Goal: Check status: Check status

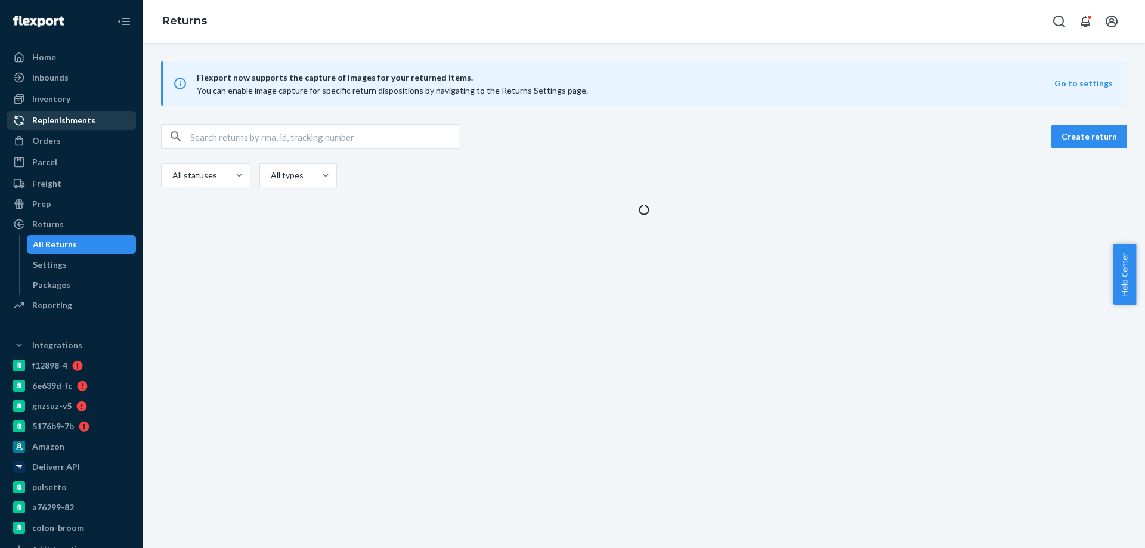
click at [49, 121] on div "Replenishments" at bounding box center [63, 120] width 63 height 12
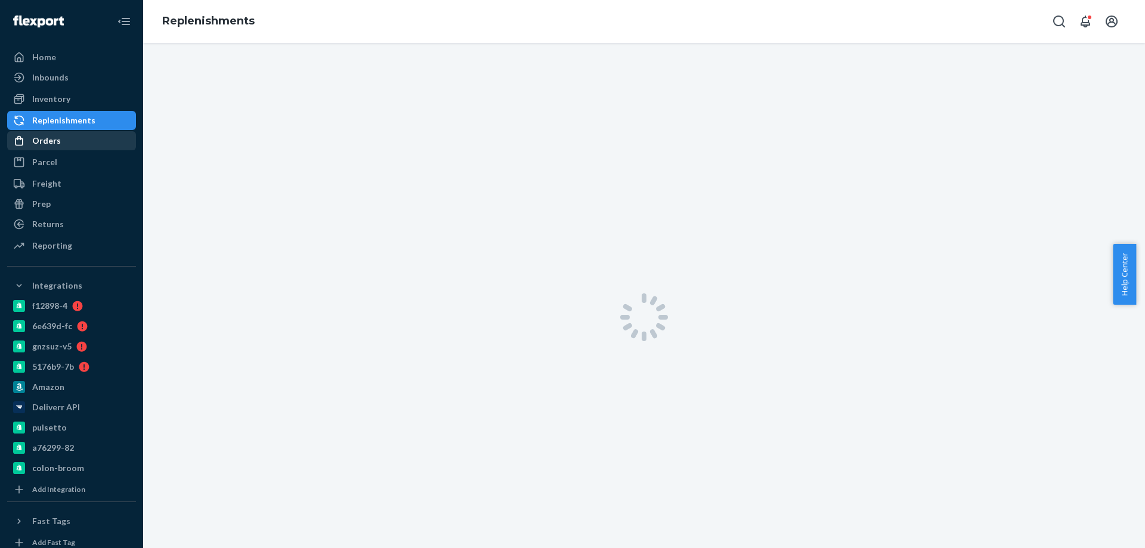
click at [58, 139] on div "Orders" at bounding box center [46, 141] width 29 height 12
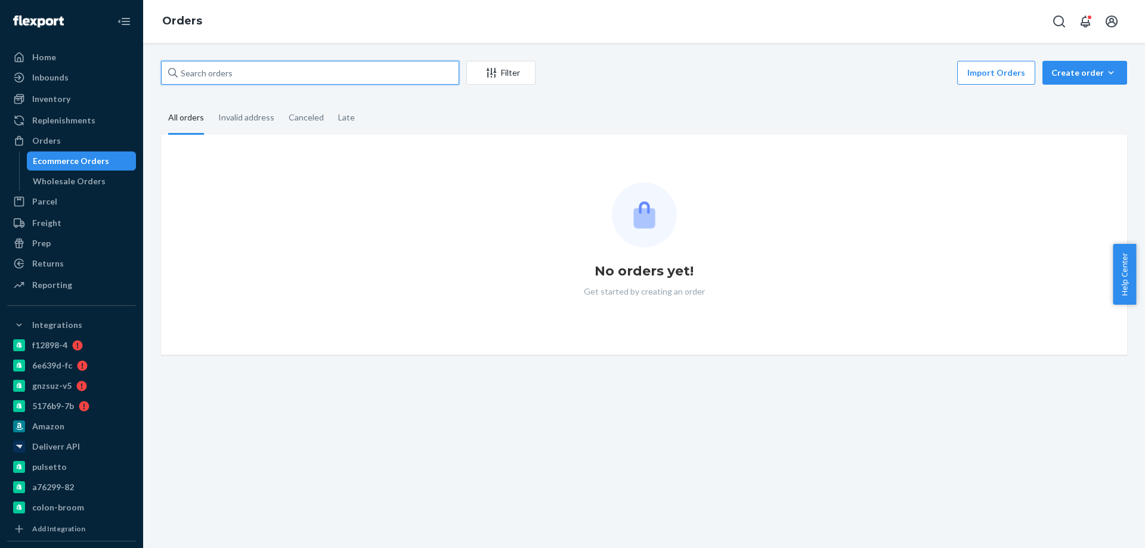
click at [227, 75] on input "text" at bounding box center [310, 73] width 298 height 24
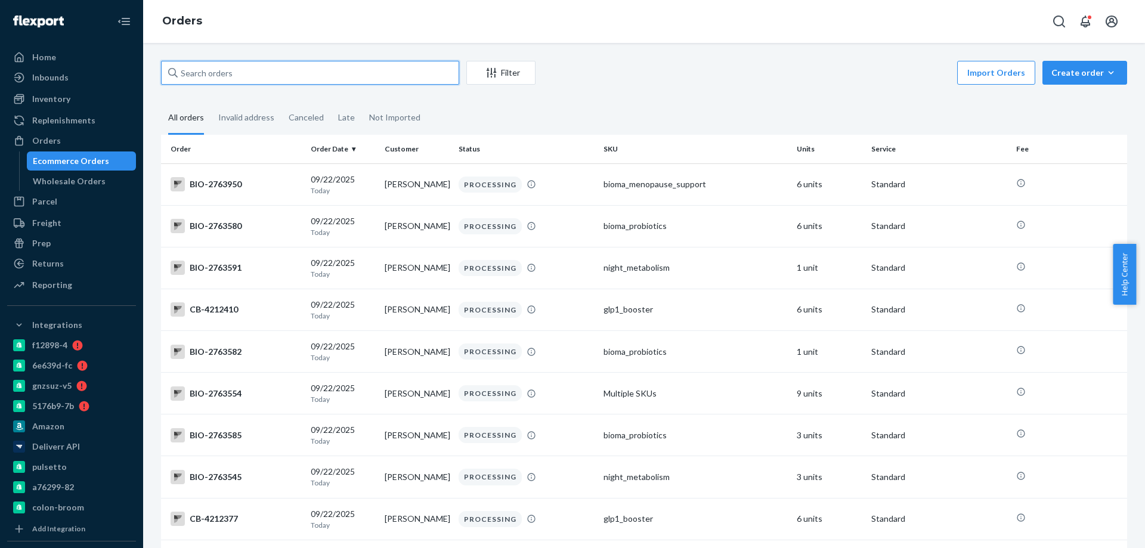
paste input "[PERSON_NAME]"
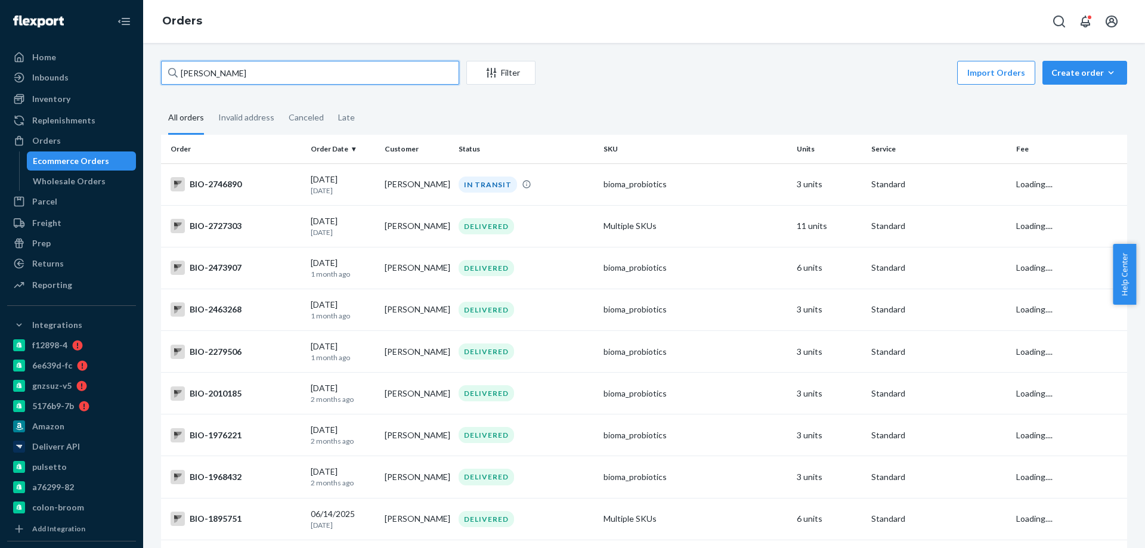
type input "[PERSON_NAME]"
click at [289, 193] on td "BIO-2746890" at bounding box center [233, 184] width 145 height 42
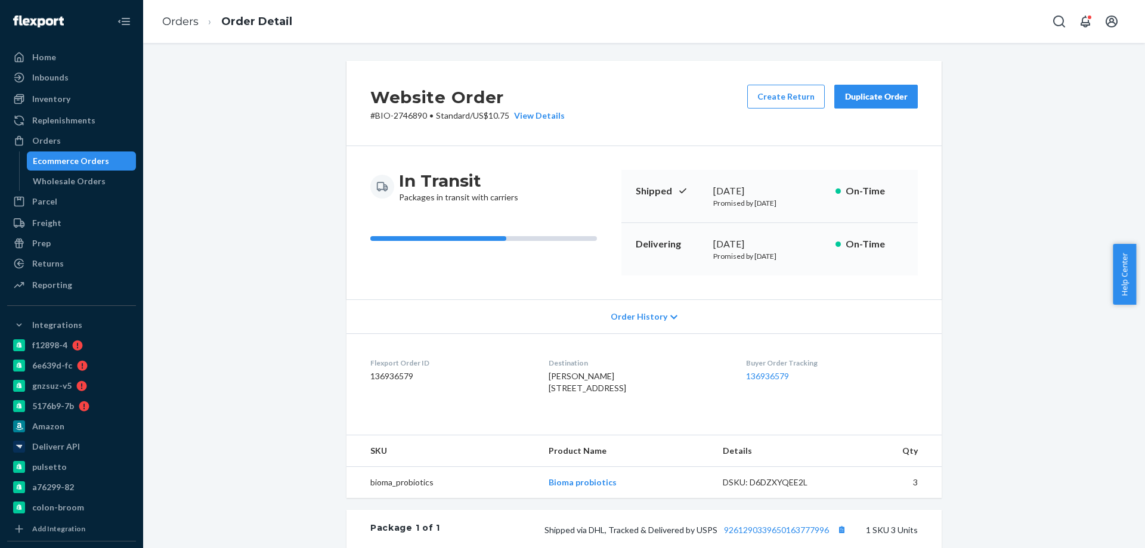
click at [408, 112] on p "# BIO-2746890 • Standard / US$10.75 View Details" at bounding box center [467, 116] width 194 height 12
copy p "2746890"
